Goal: Check status: Check status

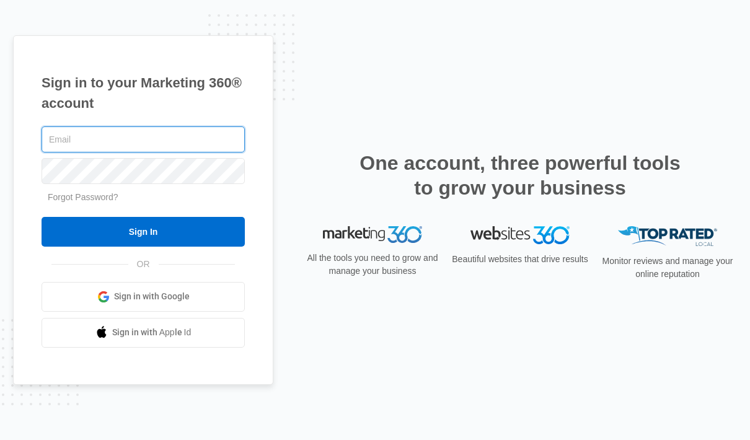
type input "[PERSON_NAME][EMAIL_ADDRESS][DOMAIN_NAME]"
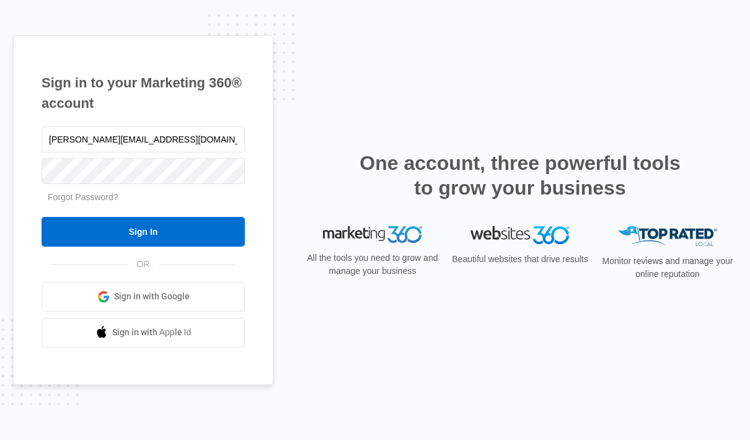
click at [193, 247] on input "Sign In" at bounding box center [143, 232] width 203 height 30
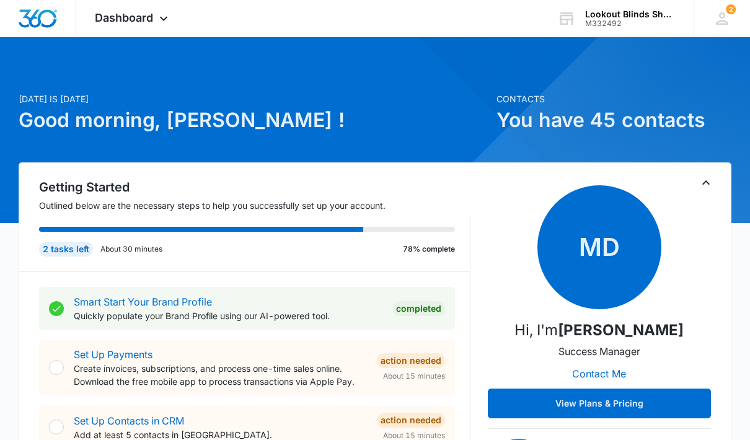
click at [170, 27] on div "Dashboard Apps Reputation Forms CRM Email Social POS Content Ads Intelligence F…" at bounding box center [132, 18] width 113 height 37
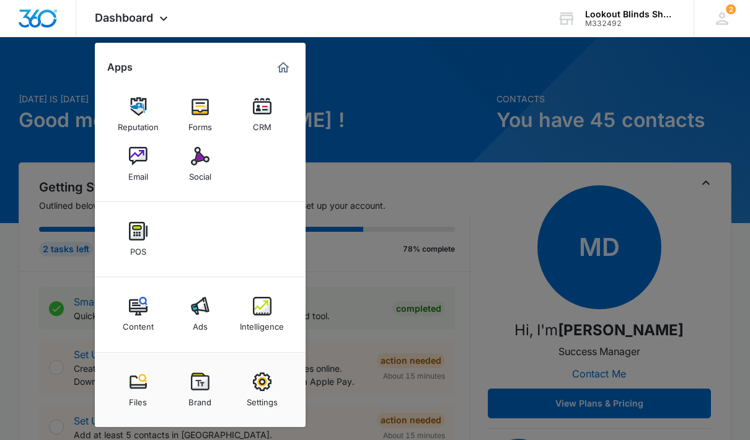
click at [264, 315] on img at bounding box center [262, 306] width 19 height 19
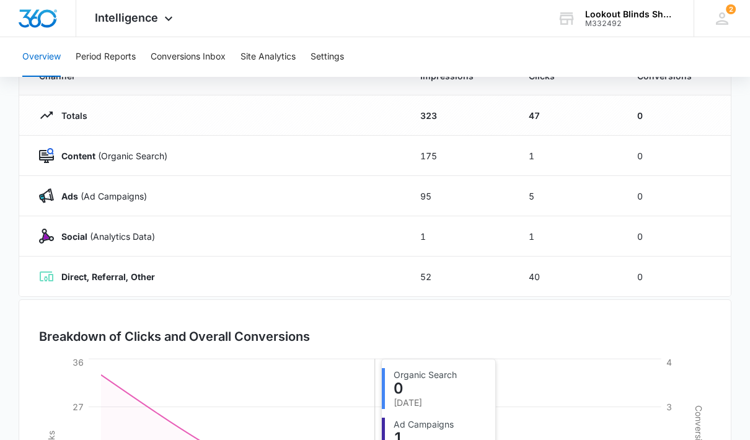
scroll to position [131, 0]
click at [205, 53] on button "Conversions Inbox" at bounding box center [188, 57] width 75 height 40
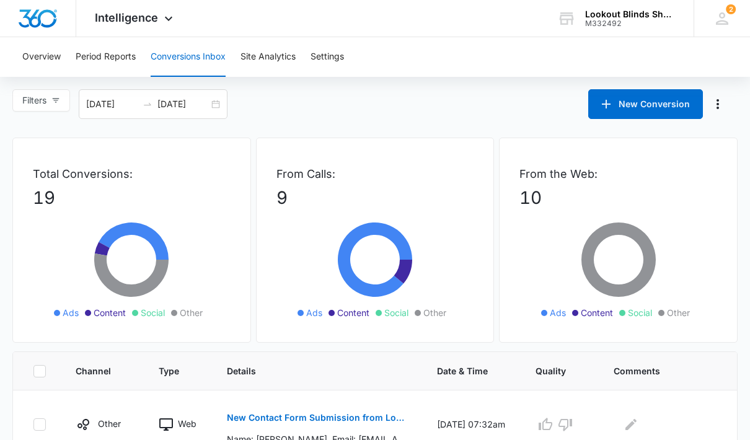
click at [200, 63] on button "Conversions Inbox" at bounding box center [188, 57] width 75 height 40
click at [152, 106] on icon "swap-right" at bounding box center [148, 104] width 10 height 10
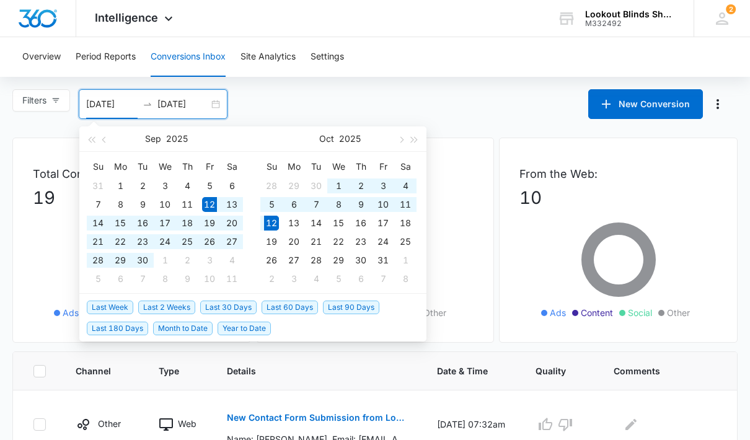
type input "[DATE]"
click at [389, 211] on div "10" at bounding box center [383, 204] width 15 height 15
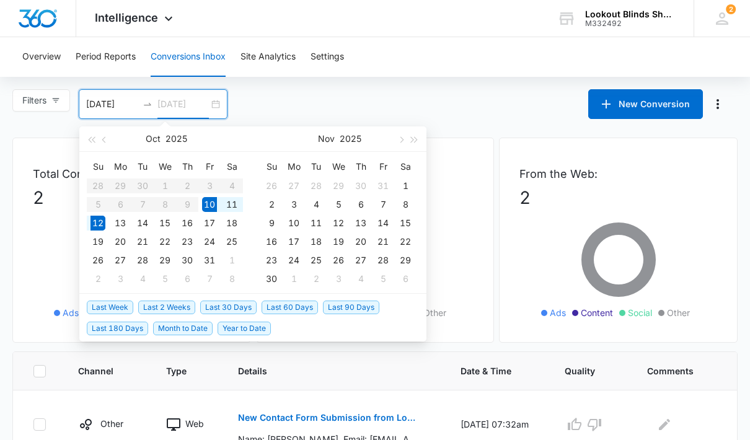
click at [215, 205] on div "10" at bounding box center [209, 204] width 15 height 15
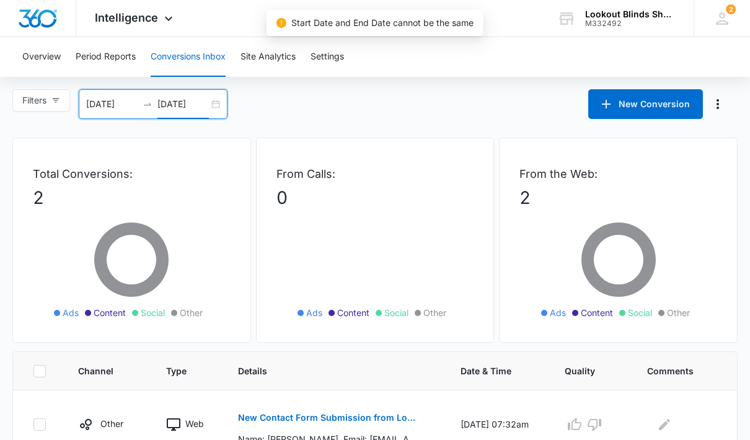
click at [200, 103] on input "[DATE]" at bounding box center [183, 104] width 51 height 14
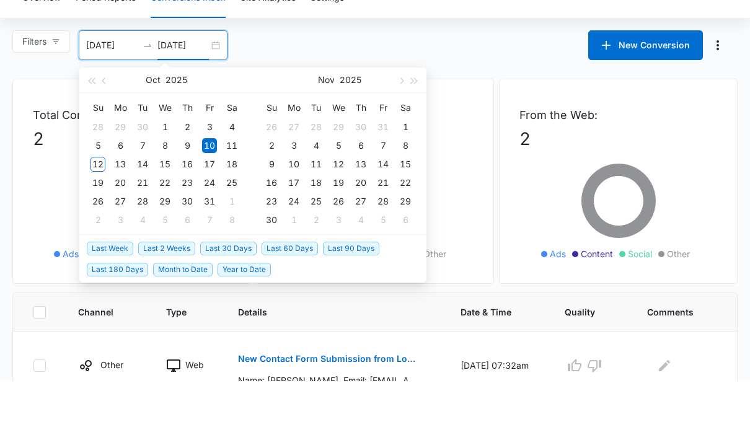
type input "[DATE]"
click at [100, 216] on div "12" at bounding box center [98, 223] width 15 height 15
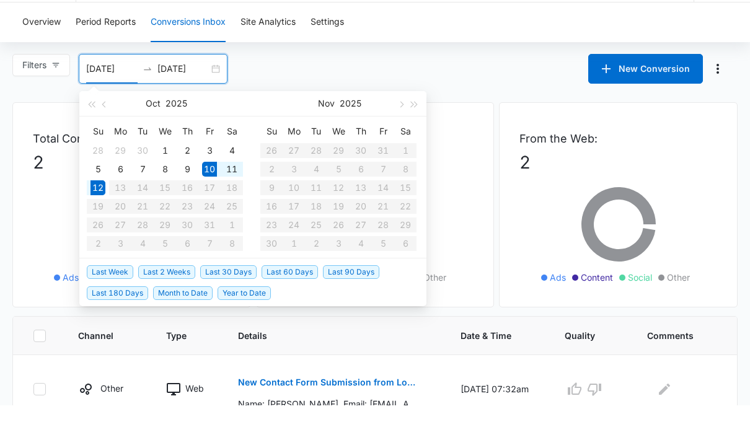
click at [523, 90] on main "Filters [DATE] [DATE] New Conversion [DATE] Su Mo Tu We Th Fr Sa 28 29 30 1 2 3…" at bounding box center [375, 322] width 750 height 466
